Goal: Task Accomplishment & Management: Use online tool/utility

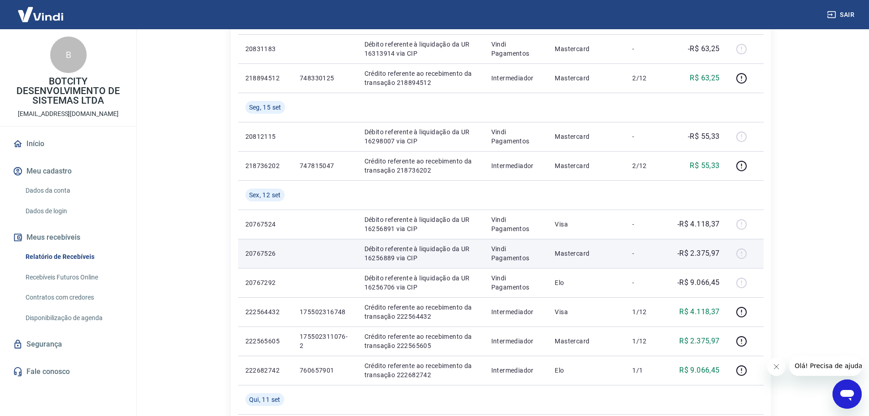
scroll to position [183, 0]
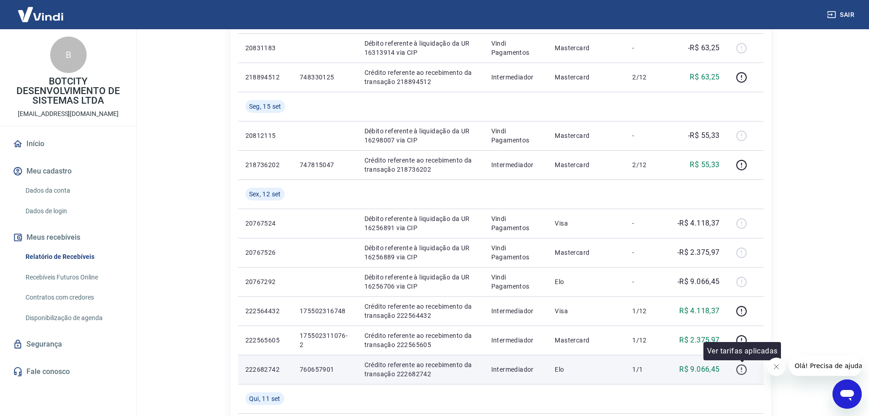
click at [740, 368] on icon "button" at bounding box center [741, 369] width 11 height 11
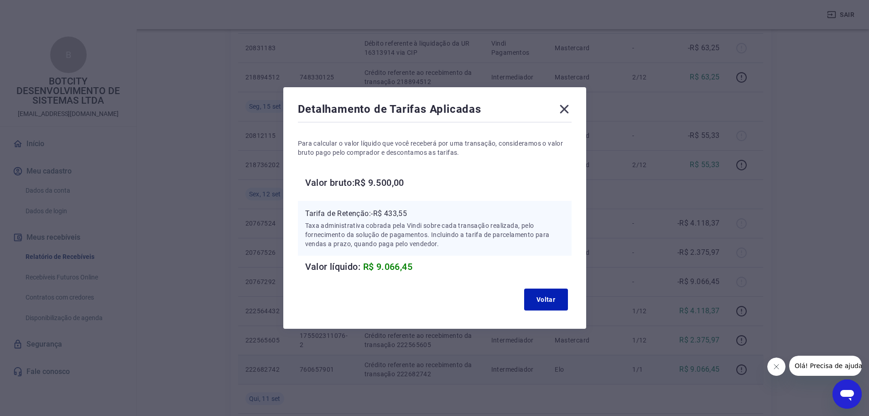
click at [568, 112] on icon at bounding box center [564, 109] width 15 height 15
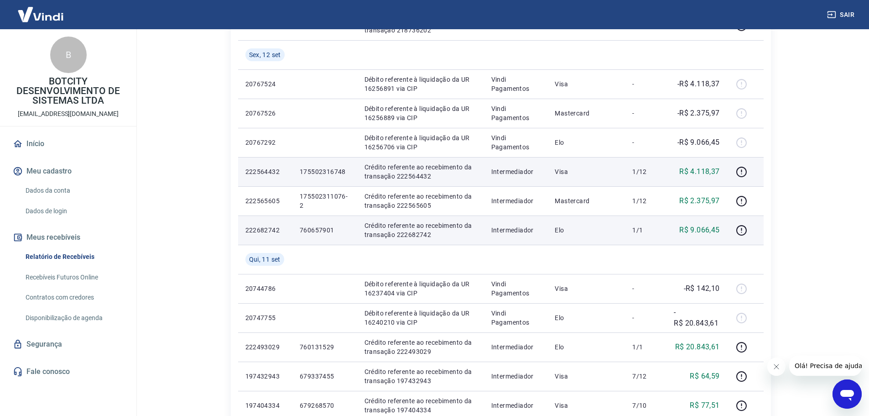
scroll to position [319, 0]
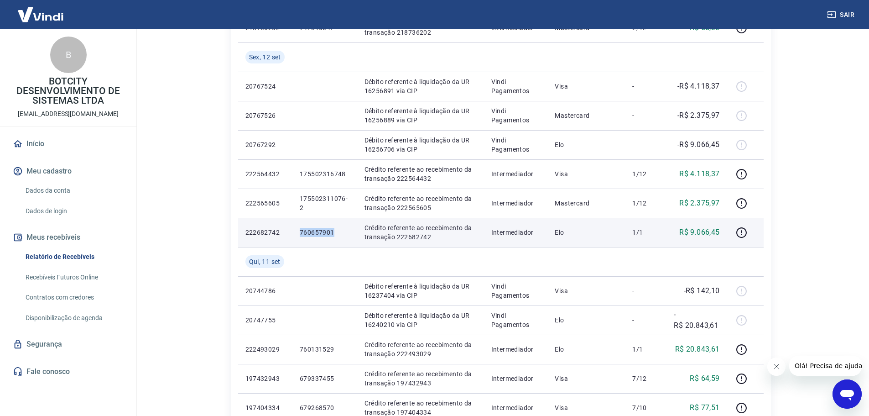
drag, startPoint x: 300, startPoint y: 234, endPoint x: 338, endPoint y: 233, distance: 37.4
click at [338, 233] on p "760657901" at bounding box center [325, 232] width 50 height 9
copy p "760657901"
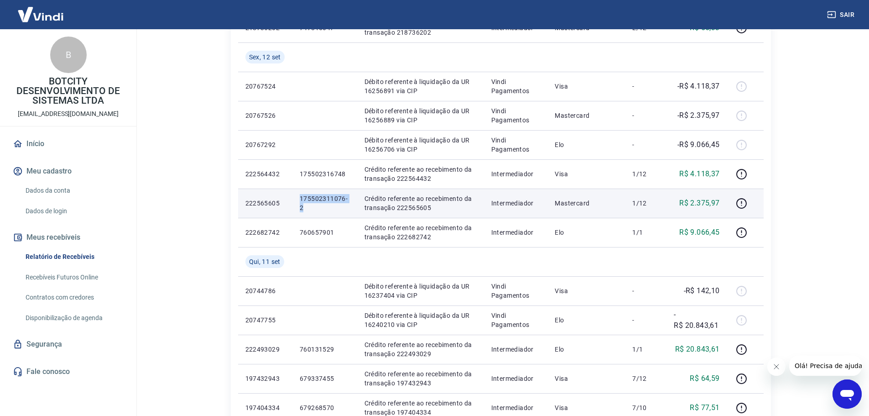
drag, startPoint x: 301, startPoint y: 199, endPoint x: 332, endPoint y: 207, distance: 32.2
click at [332, 207] on p "175502311076-2" at bounding box center [325, 203] width 50 height 18
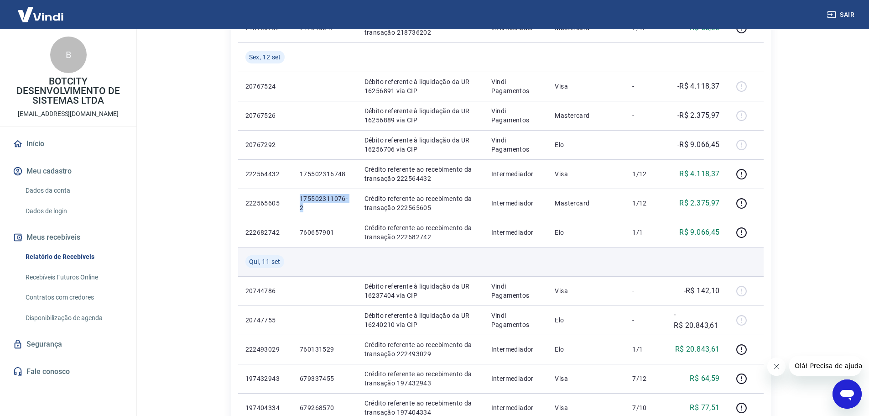
copy p "175502311076-2"
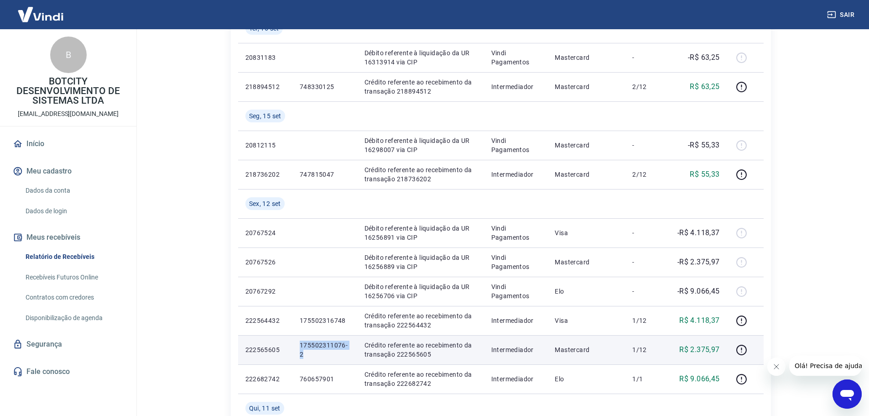
scroll to position [228, 0]
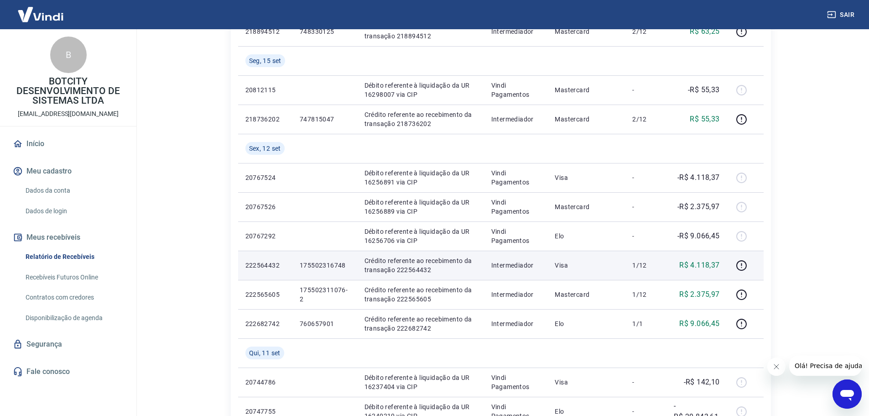
click at [303, 266] on p "175502316748" at bounding box center [325, 265] width 50 height 9
drag, startPoint x: 301, startPoint y: 266, endPoint x: 350, endPoint y: 265, distance: 48.8
click at [350, 265] on p "175502316748" at bounding box center [325, 265] width 50 height 9
copy p "175502316748"
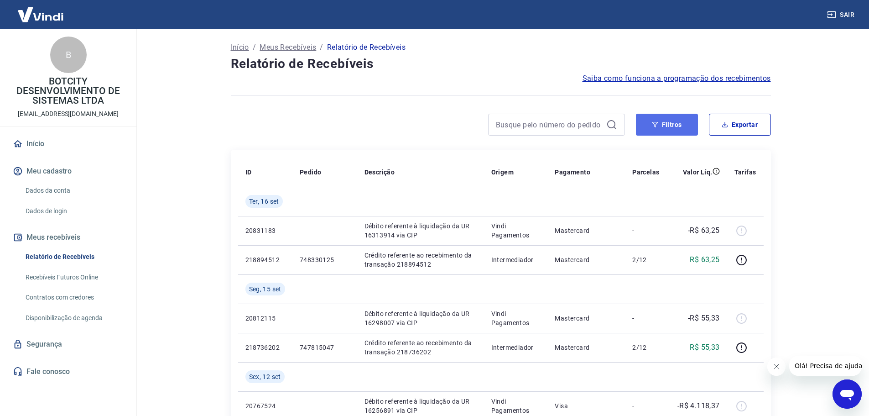
click at [685, 135] on button "Filtros" at bounding box center [667, 125] width 62 height 22
